Goal: Navigation & Orientation: Find specific page/section

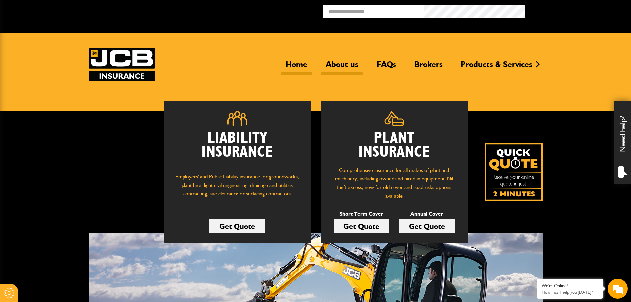
click at [337, 63] on link "About us" at bounding box center [341, 66] width 43 height 15
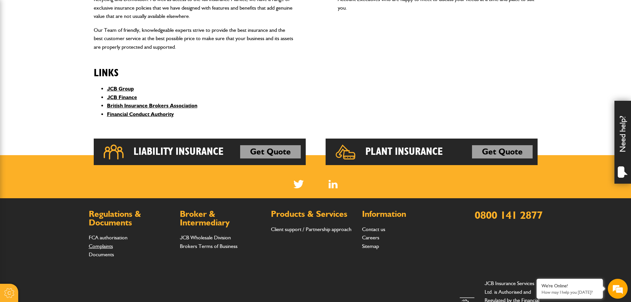
click at [98, 243] on link "Complaints" at bounding box center [101, 246] width 24 height 6
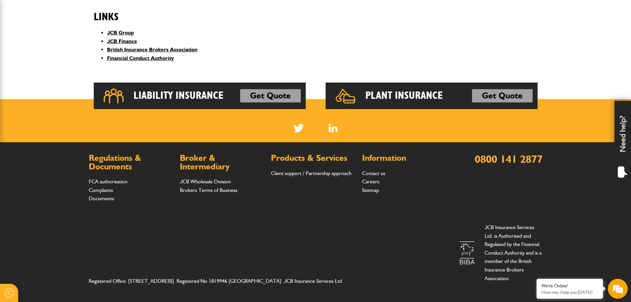
scroll to position [288, 0]
